Goal: Transaction & Acquisition: Purchase product/service

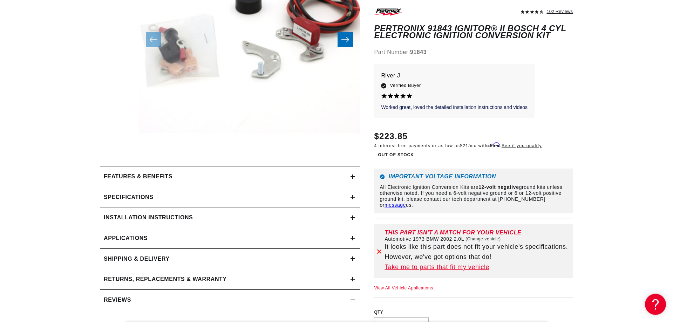
scroll to position [191, 0]
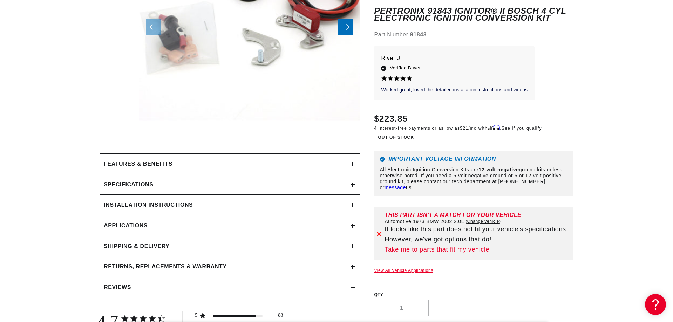
click at [134, 211] on summary "Installation instructions" at bounding box center [230, 205] width 260 height 20
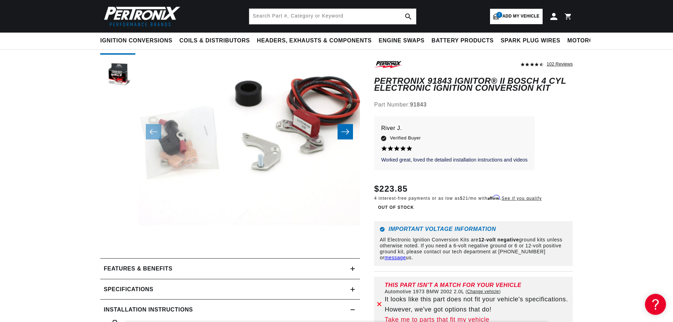
scroll to position [0, 0]
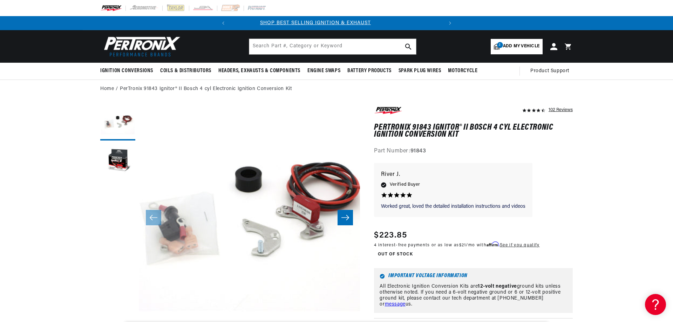
scroll to position [0, 11]
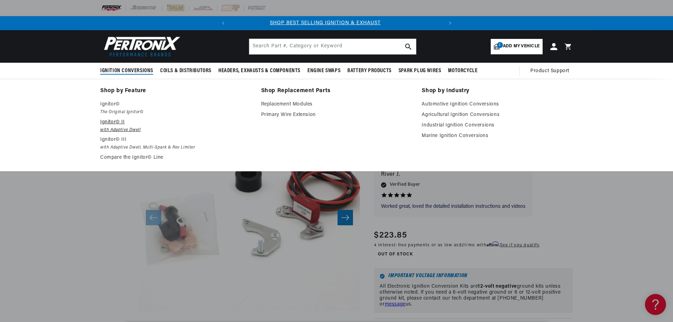
click at [111, 122] on p "Ignitor© II" at bounding box center [175, 122] width 151 height 8
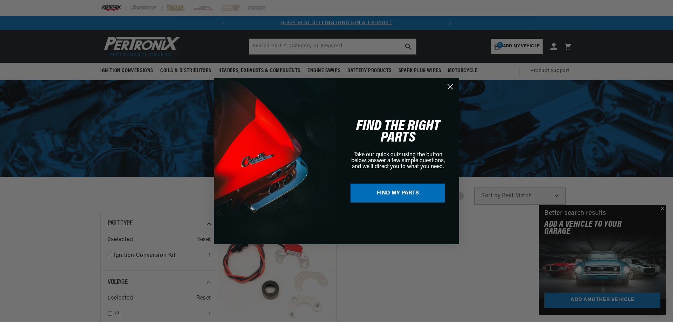
click at [119, 166] on div "Close dialog FIND THE RIGHT PARTS Take our quick quiz using the button below, a…" at bounding box center [336, 161] width 673 height 322
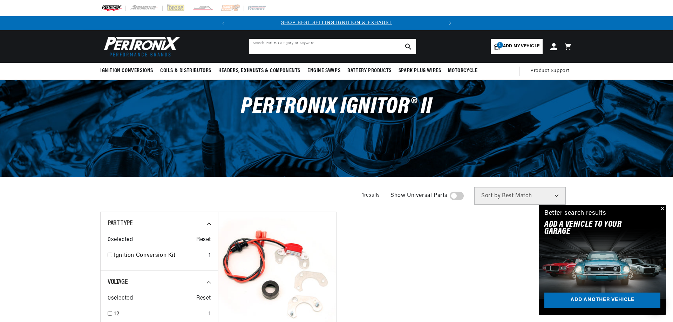
click at [321, 49] on input "text" at bounding box center [332, 46] width 167 height 15
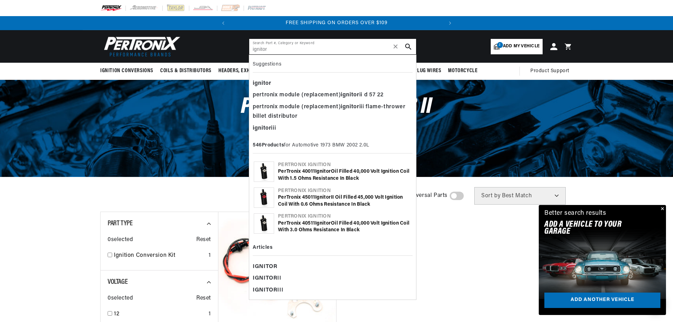
type input "ignitor"
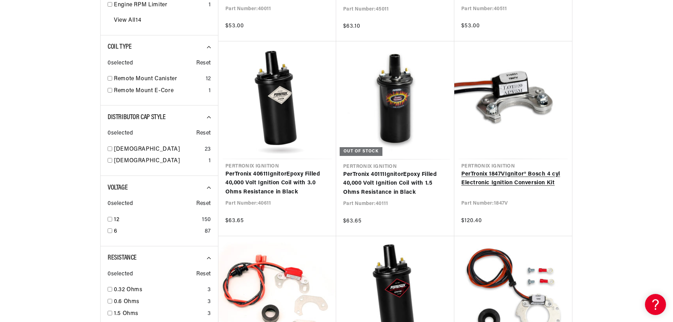
scroll to position [381, 0]
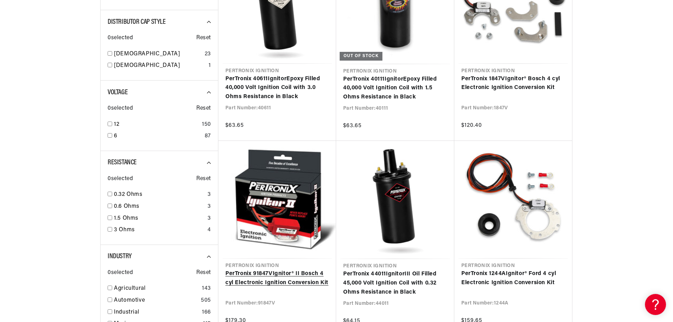
click at [278, 269] on link "PerTronix 91847V Ignitor ® II Bosch 4 cyl Electronic Ignition Conversion Kit" at bounding box center [277, 278] width 104 height 18
